Goal: Check status: Check status

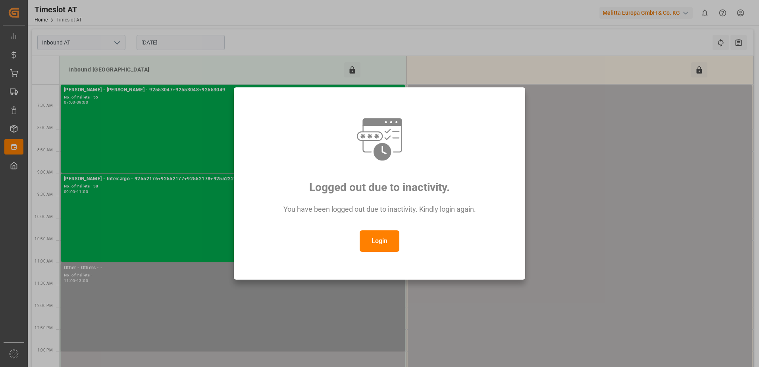
click at [372, 241] on button "Login" at bounding box center [380, 240] width 40 height 21
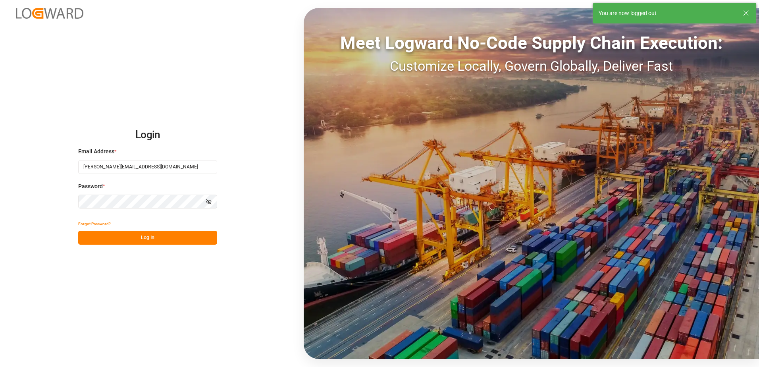
click at [149, 237] on button "Log In" at bounding box center [147, 238] width 139 height 14
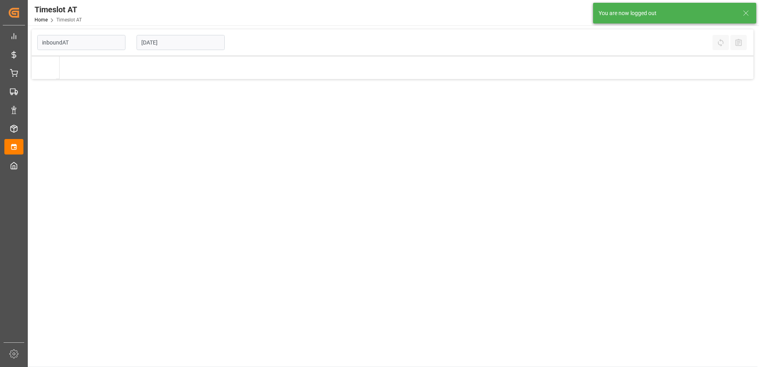
type input "Inbound AT"
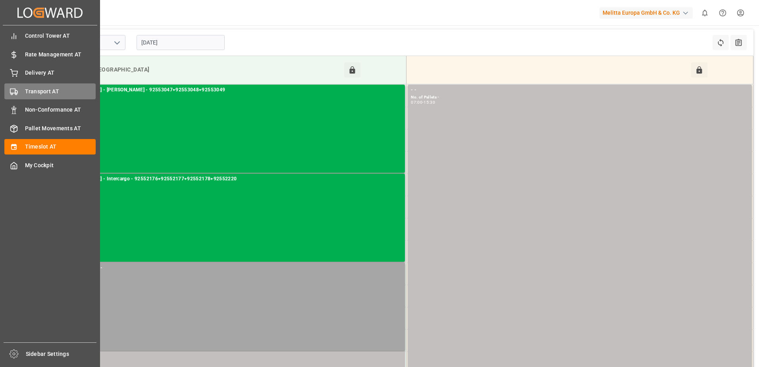
click at [19, 92] on div "Transport AT Transport AT" at bounding box center [49, 90] width 91 height 15
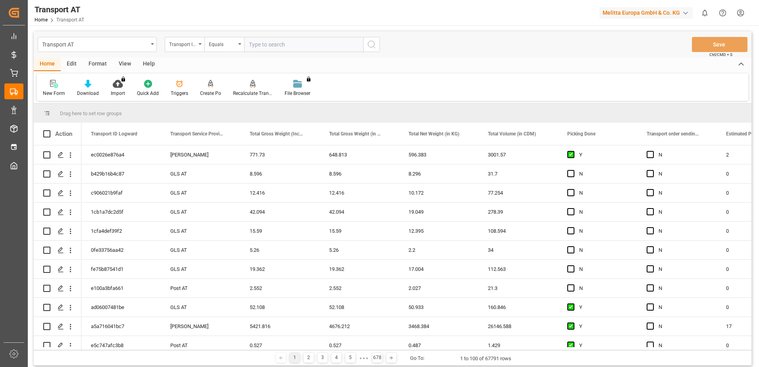
click at [185, 44] on div "Transport ID Logward" at bounding box center [182, 43] width 27 height 9
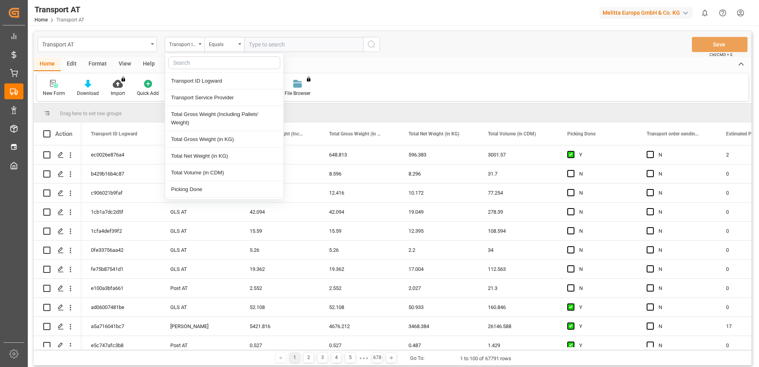
click at [116, 56] on div "Transport AT Transport ID Logward Transport ID Logward Transport Service Provid…" at bounding box center [393, 44] width 718 height 26
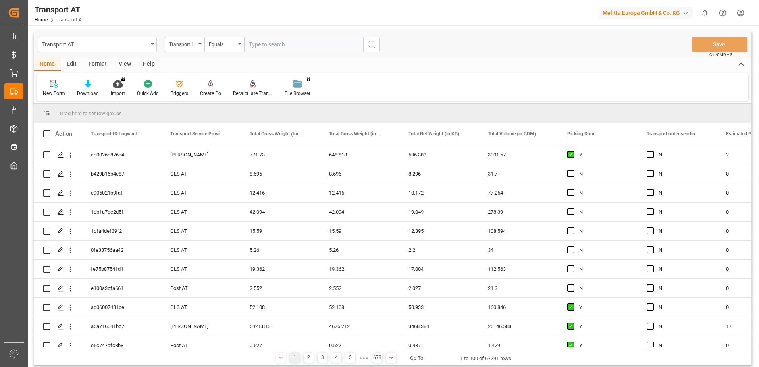
click at [125, 65] on div "View" at bounding box center [125, 64] width 24 height 13
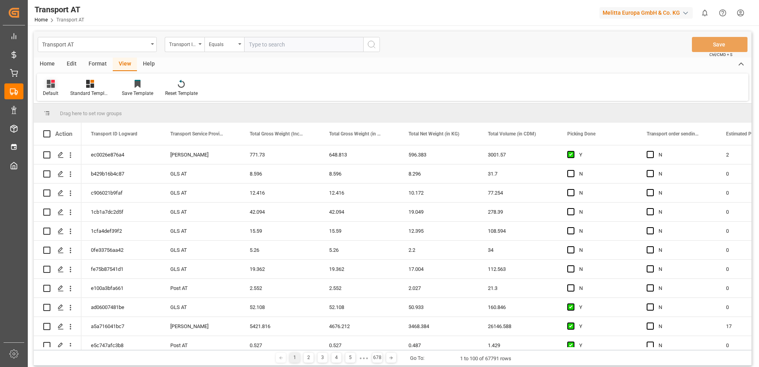
click at [52, 88] on div "Default" at bounding box center [50, 87] width 27 height 17
click at [62, 133] on div "Data" at bounding box center [86, 128] width 87 height 16
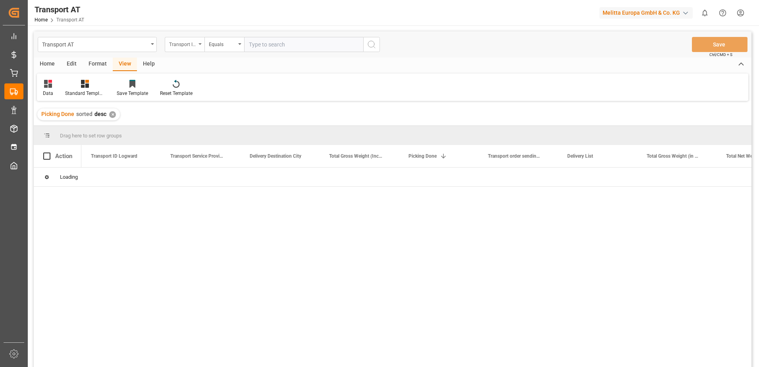
click at [185, 44] on div "Transport ID Logward" at bounding box center [182, 43] width 27 height 9
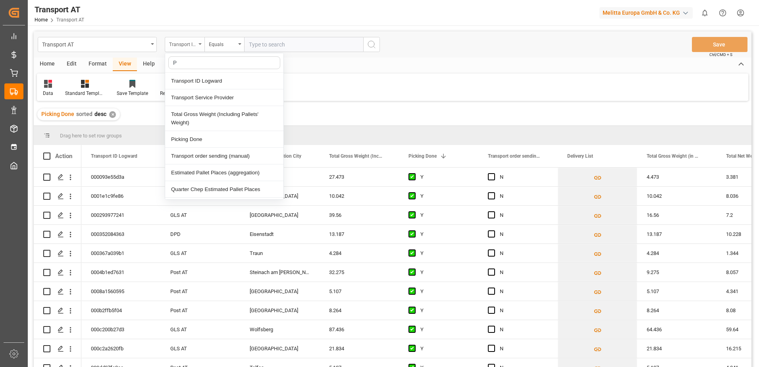
type input "Pi"
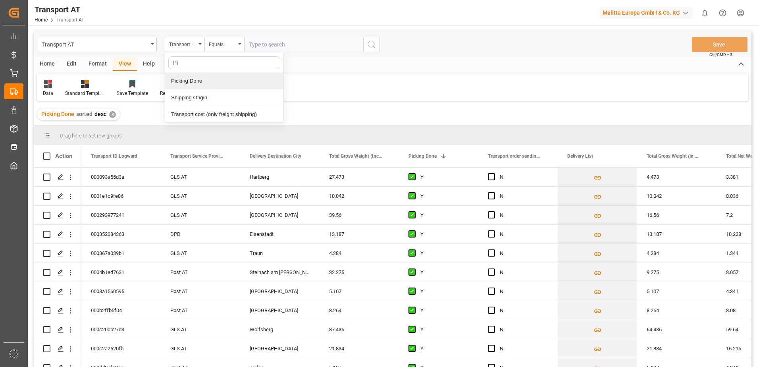
click at [188, 80] on div "Picking Done" at bounding box center [224, 81] width 118 height 17
click at [260, 47] on input "text" at bounding box center [303, 44] width 119 height 15
type input "Y"
click at [191, 43] on div "Picking Done" at bounding box center [182, 43] width 27 height 9
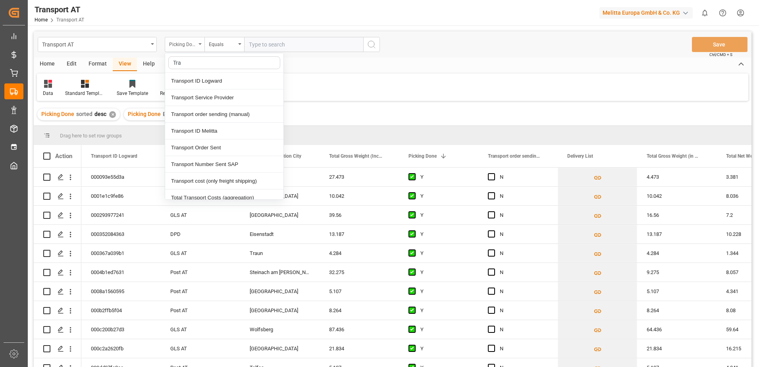
type input "[PERSON_NAME]"
click at [215, 114] on div "Transport order sending (manual)" at bounding box center [224, 114] width 118 height 17
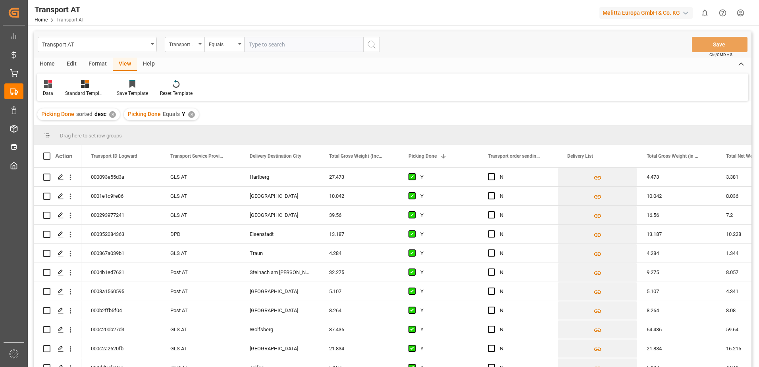
click at [267, 42] on input "text" at bounding box center [303, 44] width 119 height 15
type input "N"
click at [175, 44] on div "Transport order sending (manual)" at bounding box center [182, 43] width 27 height 9
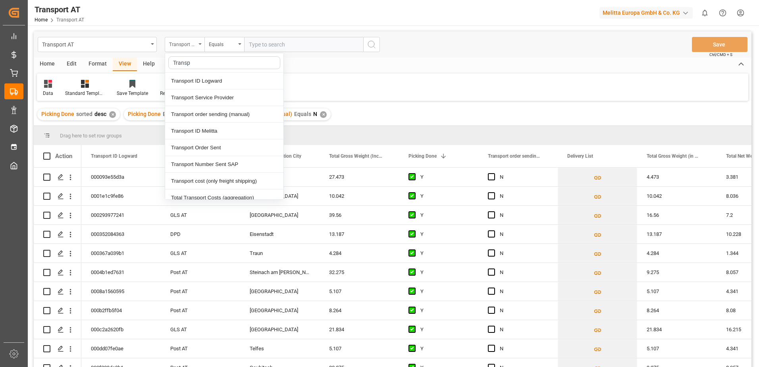
type input "Transpo"
click at [197, 97] on div "Transport Service Provider" at bounding box center [224, 97] width 118 height 17
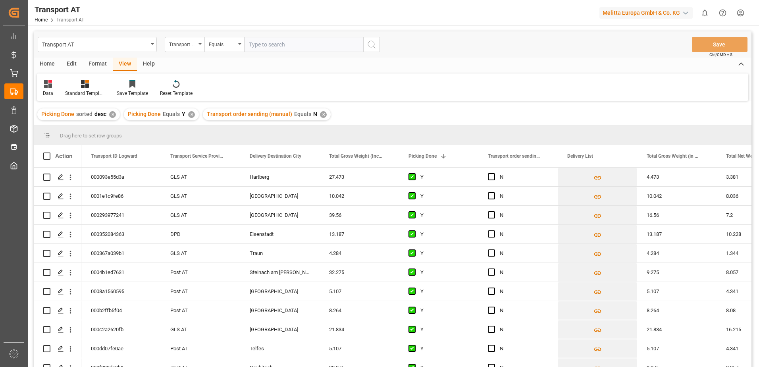
click at [275, 49] on input "text" at bounding box center [303, 44] width 119 height 15
type input "[PERSON_NAME]"
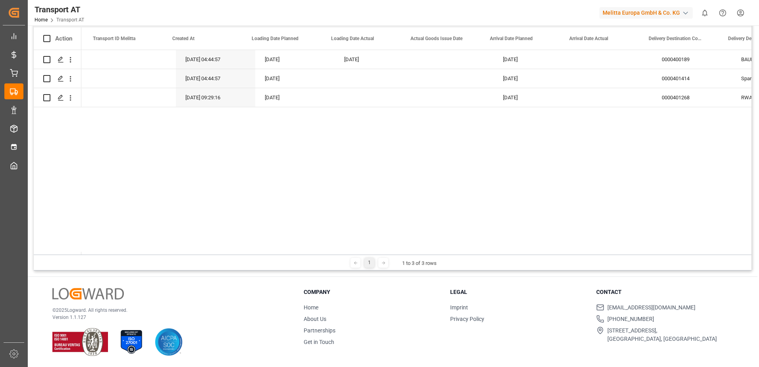
scroll to position [0, 1277]
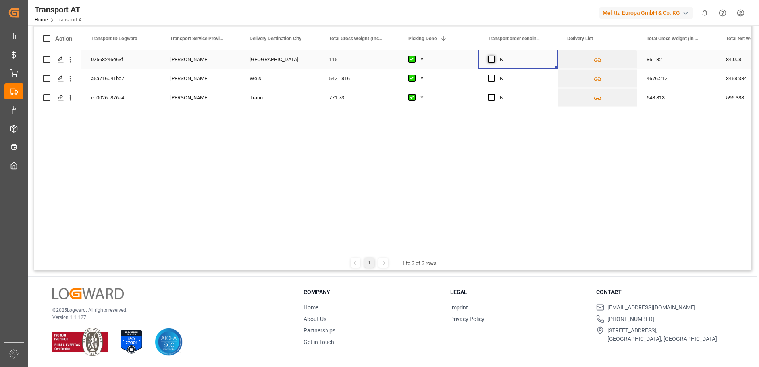
click at [491, 59] on span "Press SPACE to select this row." at bounding box center [491, 59] width 7 height 7
click at [494, 56] on input "Press SPACE to select this row." at bounding box center [494, 56] width 0 height 0
click at [491, 76] on span "Press SPACE to select this row." at bounding box center [491, 78] width 7 height 7
click at [494, 75] on input "Press SPACE to select this row." at bounding box center [494, 75] width 0 height 0
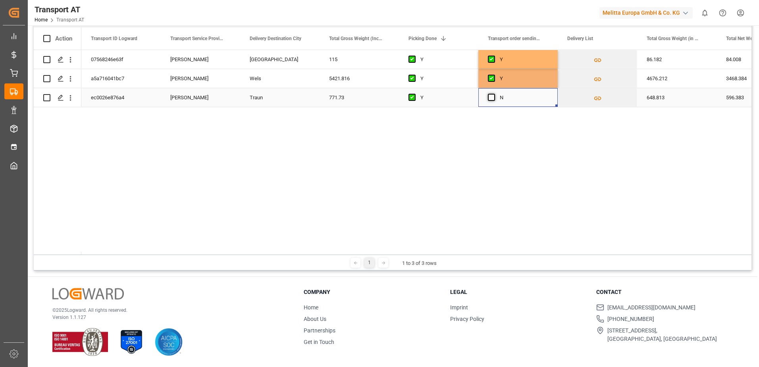
click at [492, 98] on span "Press SPACE to select this row." at bounding box center [491, 97] width 7 height 7
click at [494, 94] on input "Press SPACE to select this row." at bounding box center [494, 94] width 0 height 0
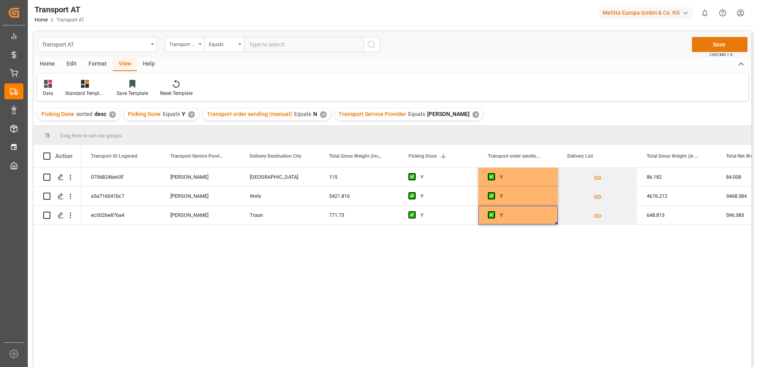
click at [712, 43] on button "Save" at bounding box center [720, 44] width 56 height 15
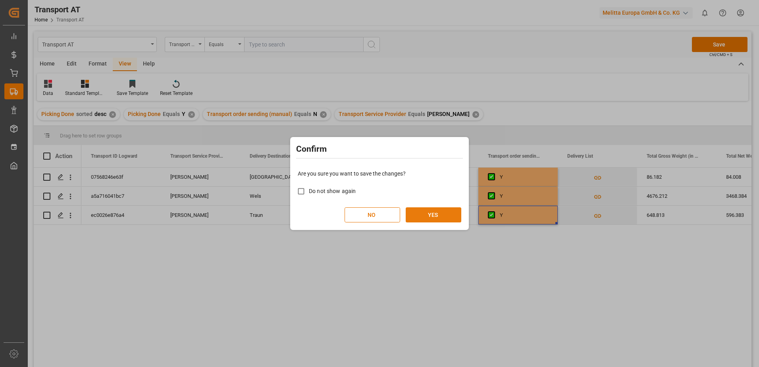
click at [433, 211] on button "YES" at bounding box center [434, 214] width 56 height 15
